Goal: Check status

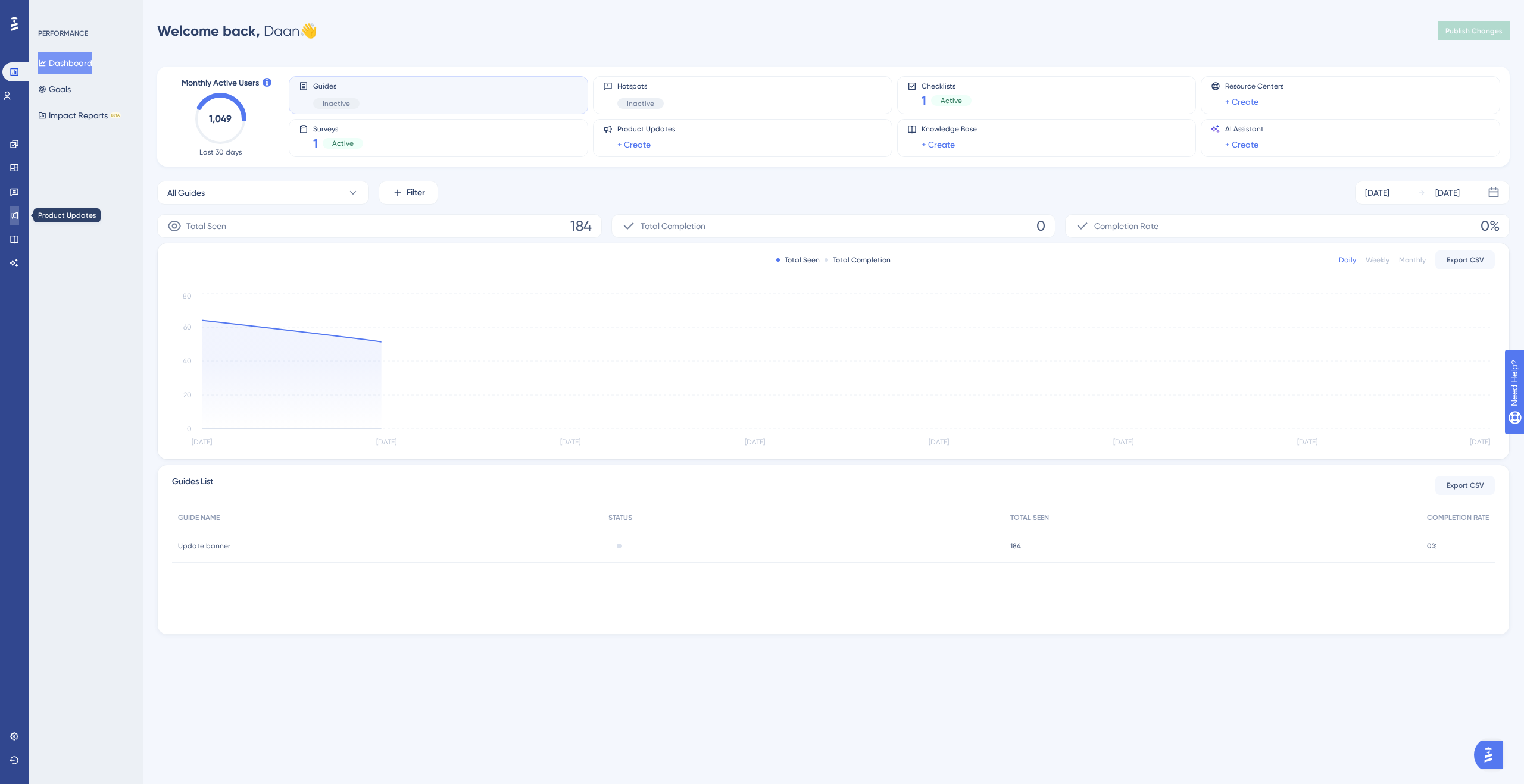
click at [12, 215] on icon at bounding box center [14, 215] width 10 height 10
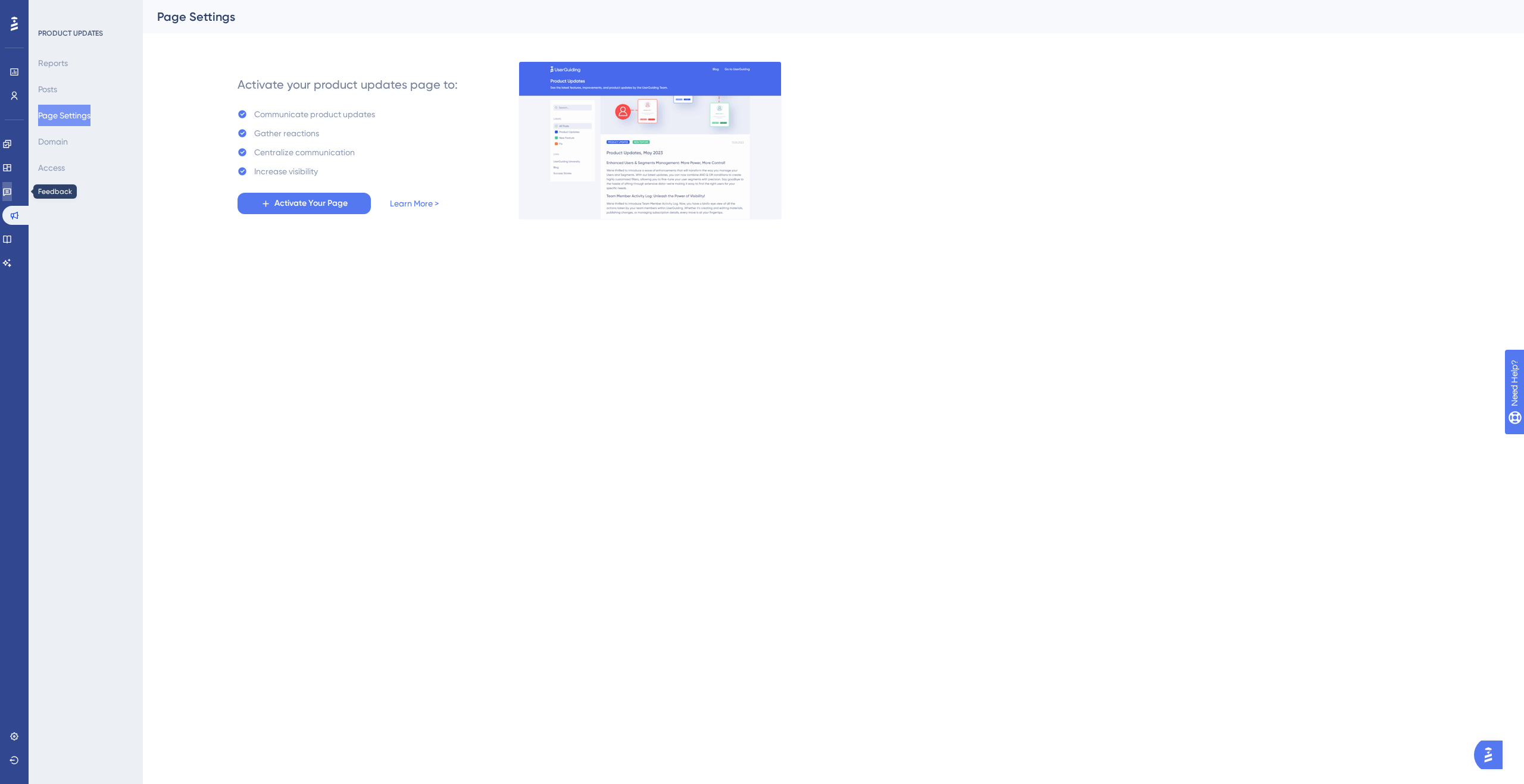
click at [6, 188] on link at bounding box center [7, 191] width 10 height 19
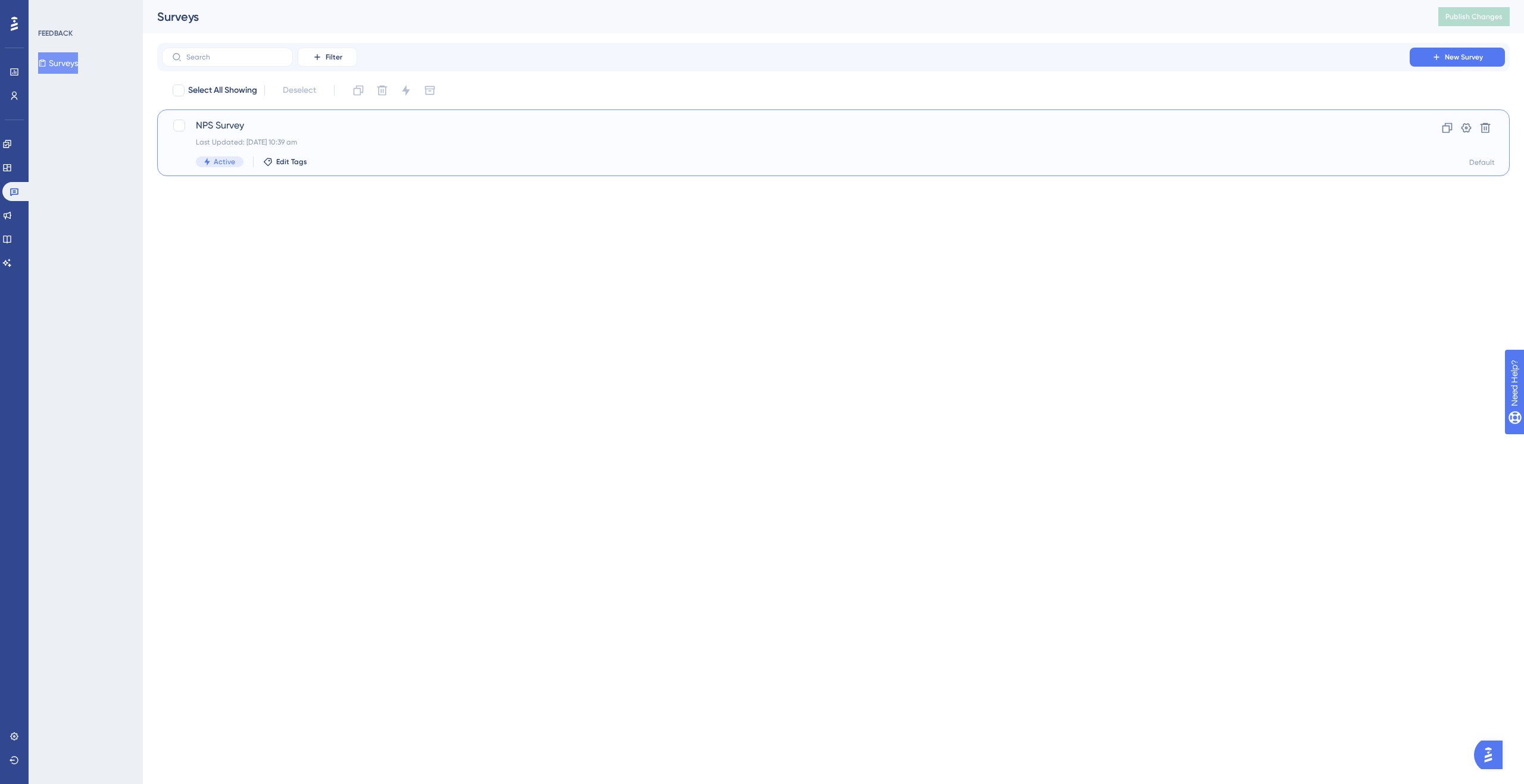
click at [276, 128] on span "NPS Survey" at bounding box center [785, 125] width 1180 height 14
